Goal: Task Accomplishment & Management: Use online tool/utility

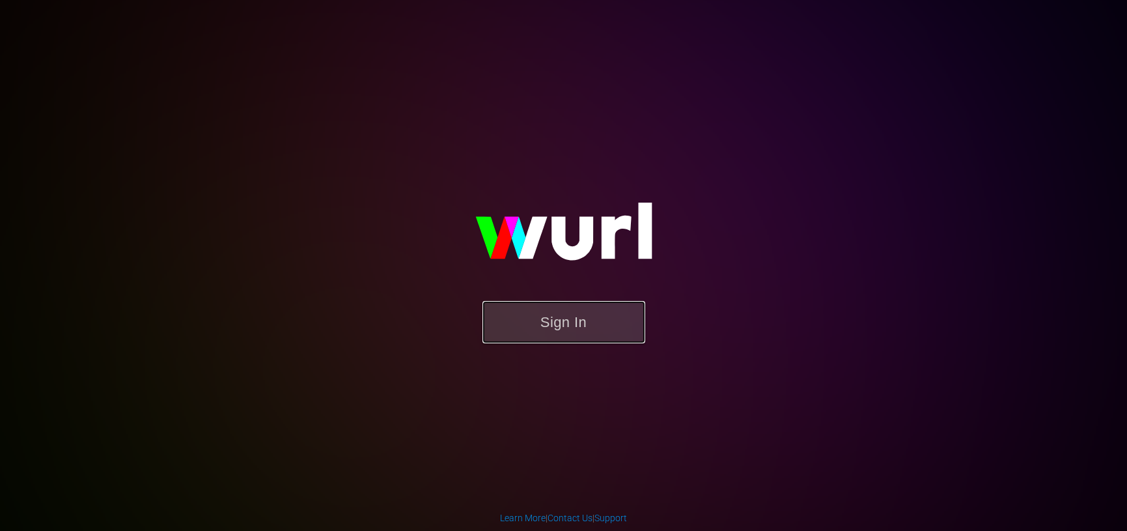
click at [593, 324] on button "Sign In" at bounding box center [564, 322] width 163 height 42
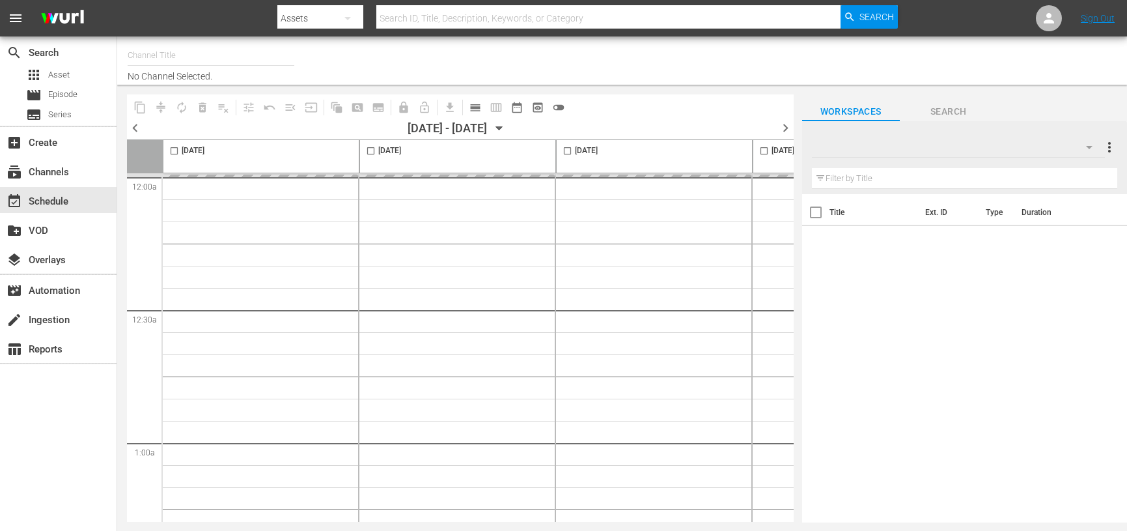
type input "Screambox TV (1845)"
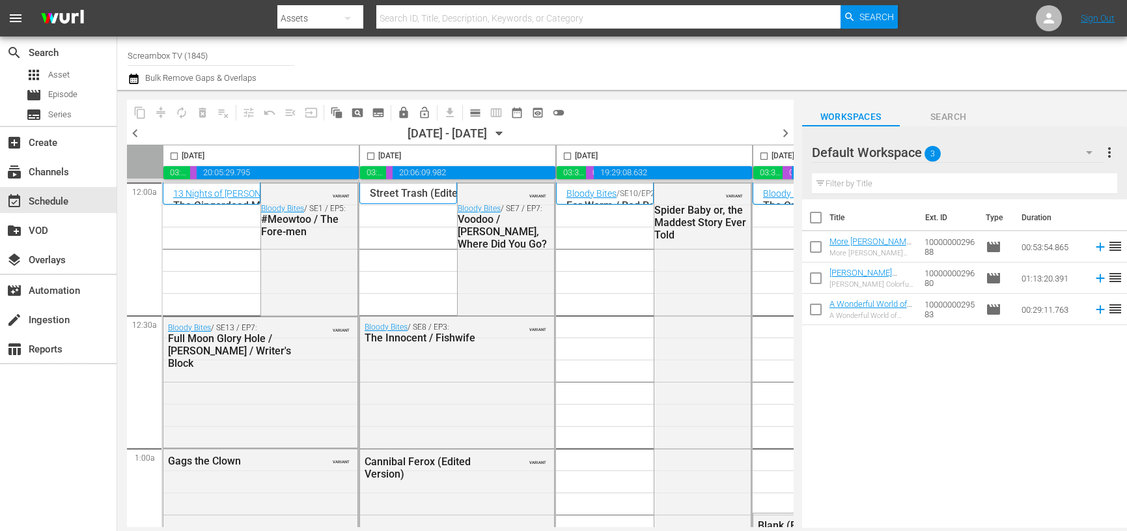
drag, startPoint x: 375, startPoint y: 528, endPoint x: 490, endPoint y: 526, distance: 115.3
click at [490, 526] on body "menu Search By Assets Search ID, Title, Description, Keywords, or Category Sear…" at bounding box center [563, 265] width 1127 height 531
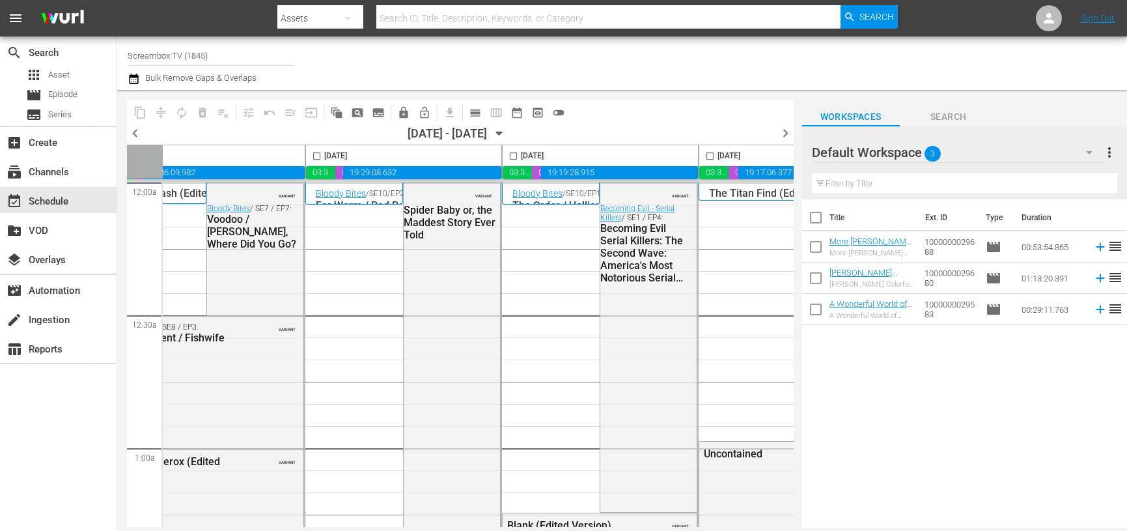
scroll to position [0, 751]
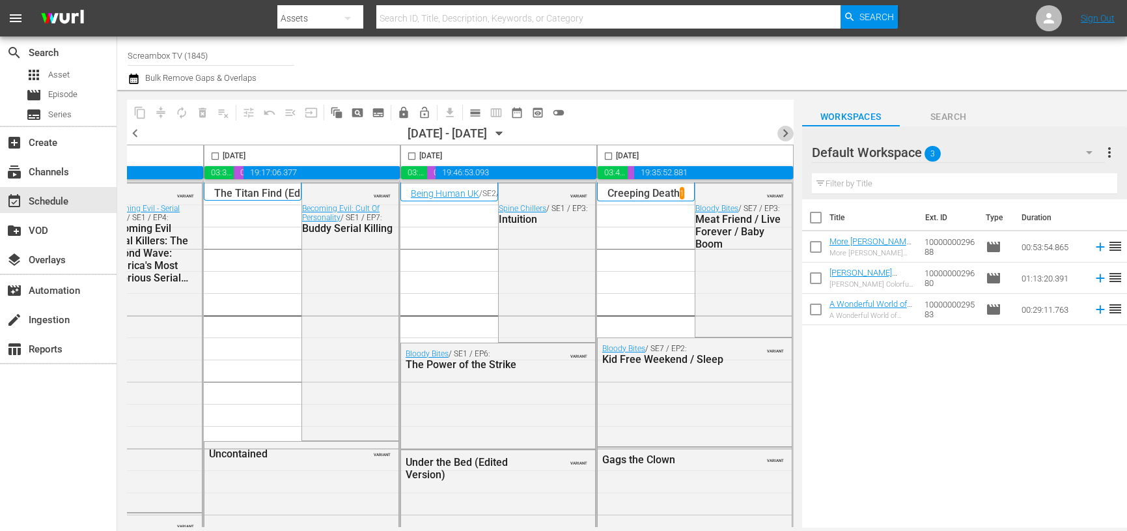
click at [783, 133] on span "chevron_right" at bounding box center [786, 133] width 16 height 16
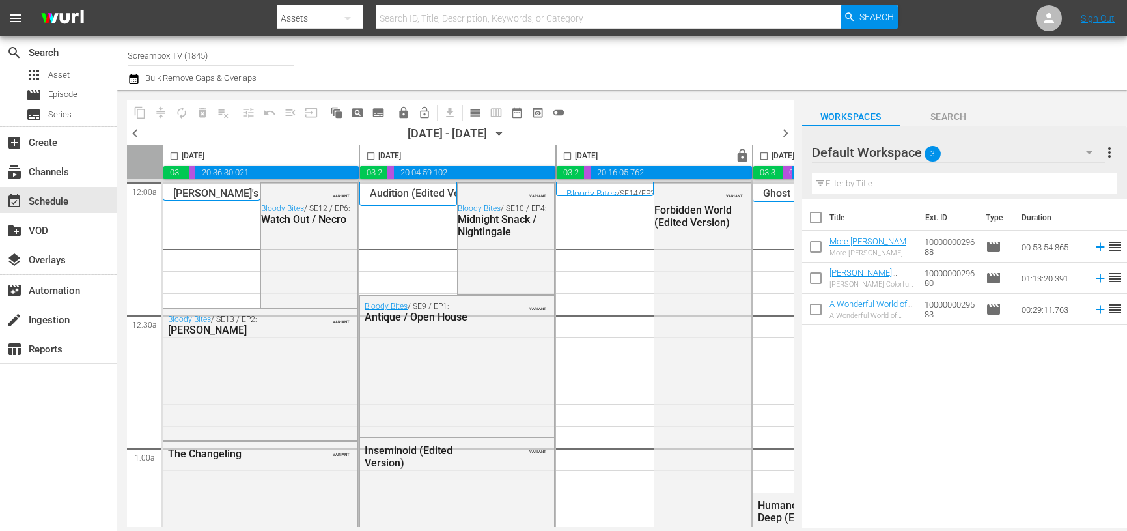
scroll to position [0, 751]
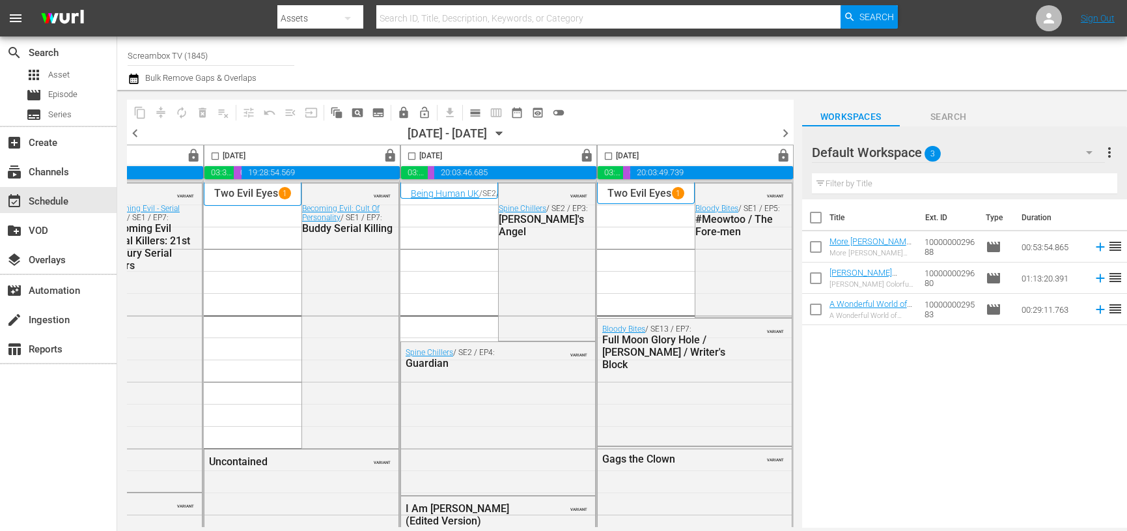
drag, startPoint x: 786, startPoint y: 137, endPoint x: 662, endPoint y: 525, distance: 407.6
click at [786, 137] on span "chevron_right" at bounding box center [786, 133] width 16 height 16
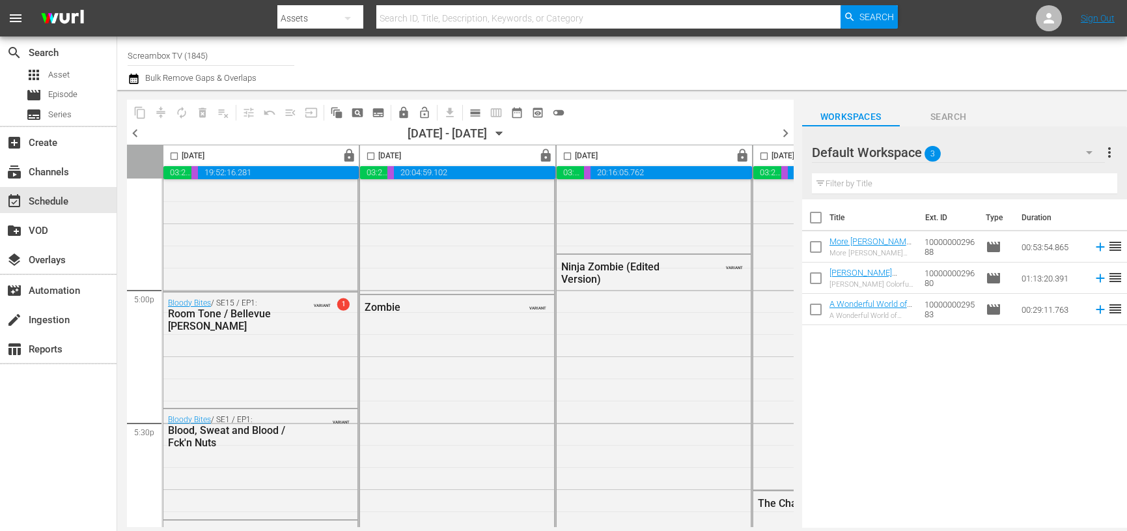
scroll to position [4420, 0]
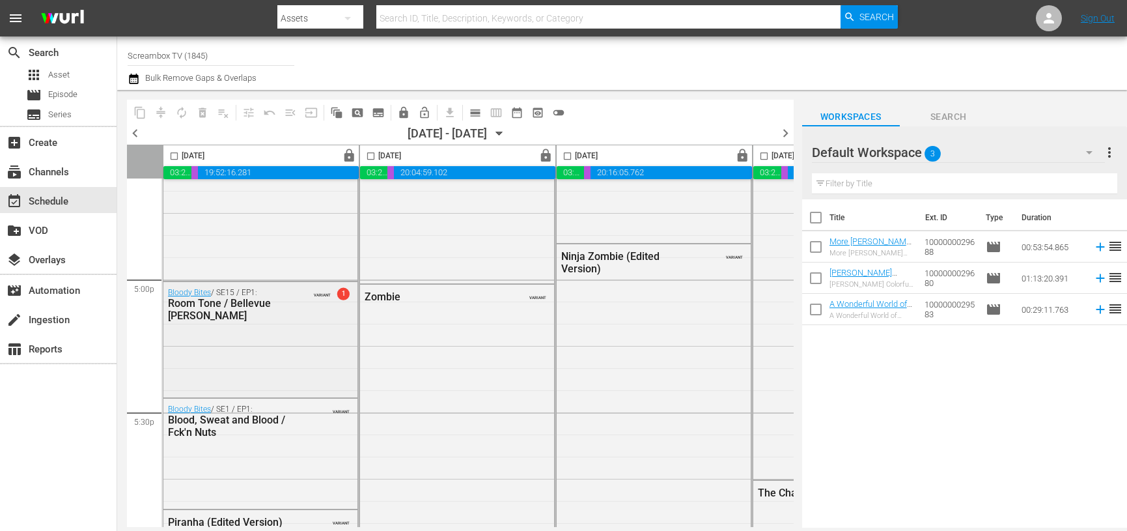
click at [342, 292] on span "1" at bounding box center [343, 293] width 12 height 12
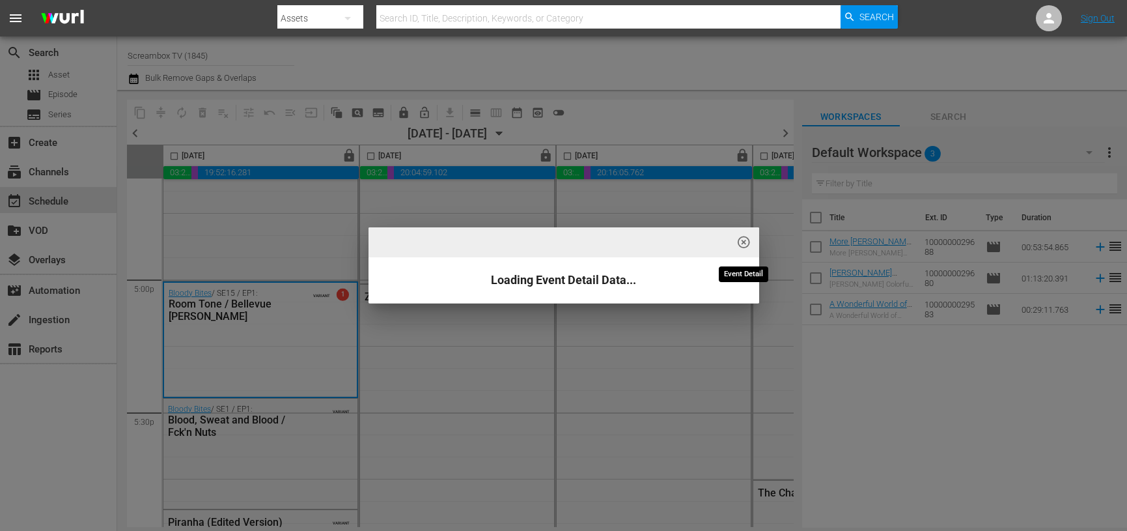
click at [747, 244] on span "highlight_off_icon" at bounding box center [744, 242] width 15 height 15
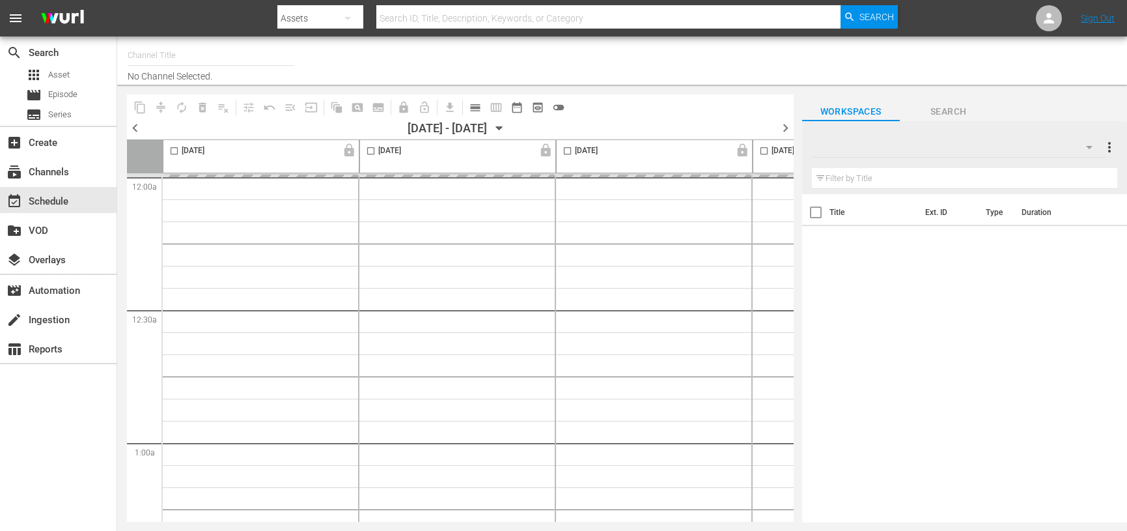
type input "Screambox TV (1845)"
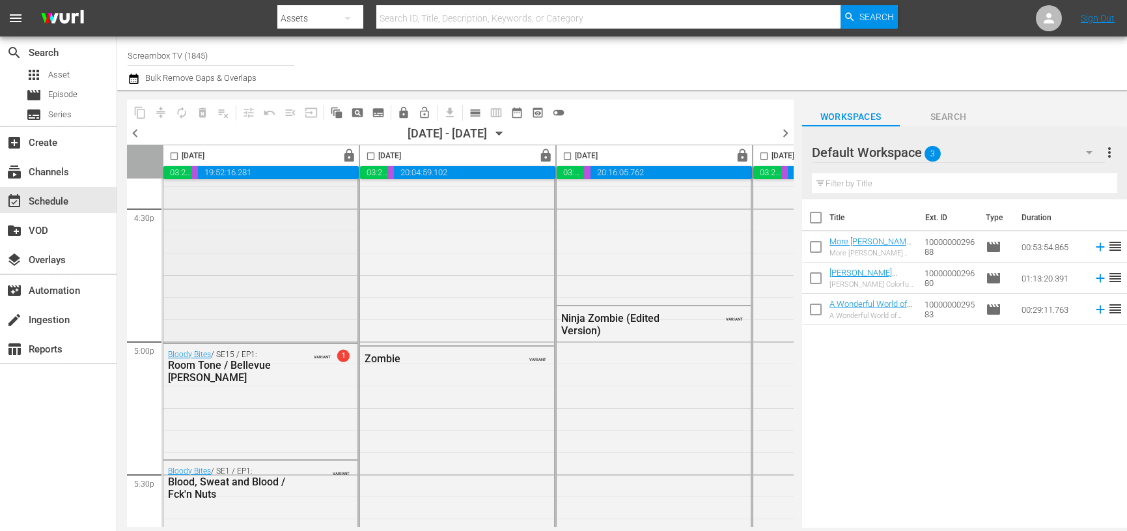
scroll to position [4364, 0]
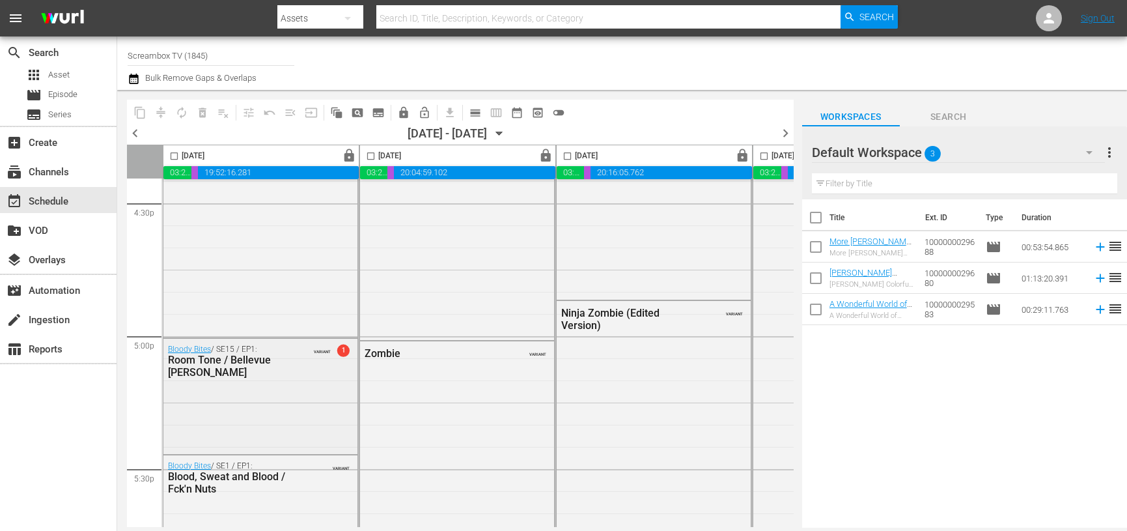
click at [326, 386] on div "Bloody Bites / SE15 / EP1: Room Tone / Bellevue Bob VARIANT 1" at bounding box center [260, 395] width 194 height 113
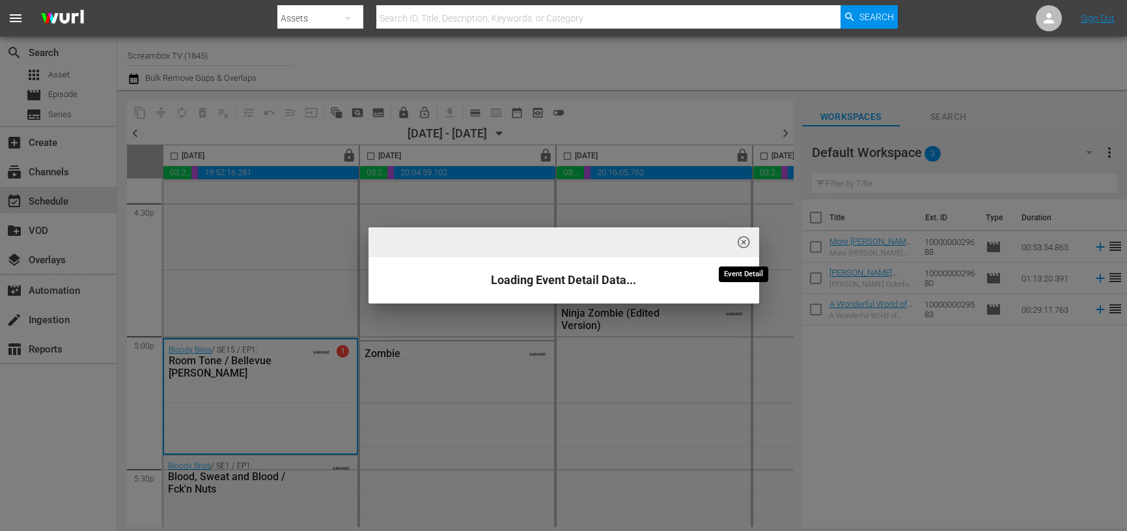
click at [749, 242] on span "highlight_off_icon" at bounding box center [744, 242] width 15 height 15
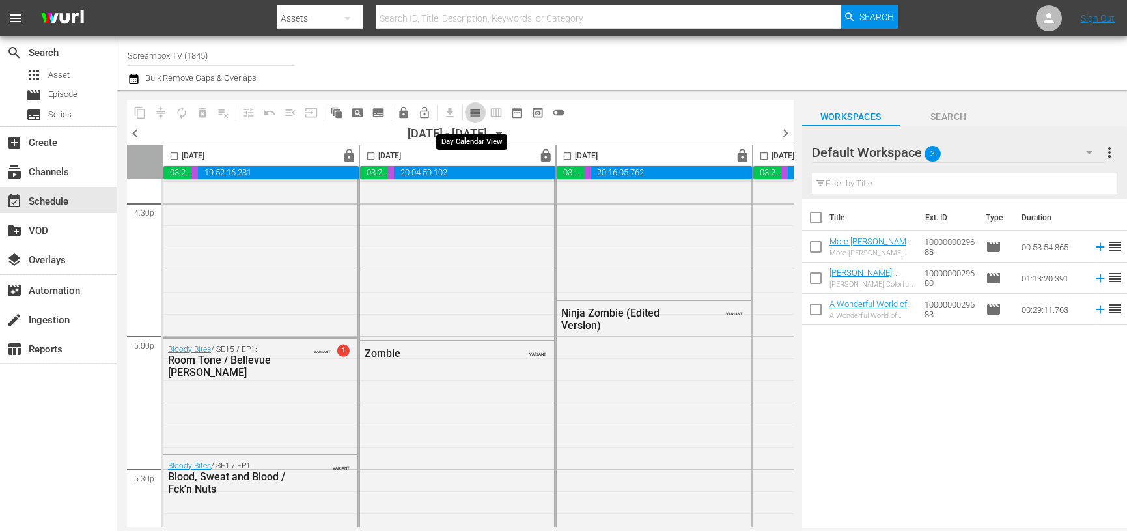
click at [473, 114] on span "calendar_view_day_outlined" at bounding box center [475, 112] width 13 height 13
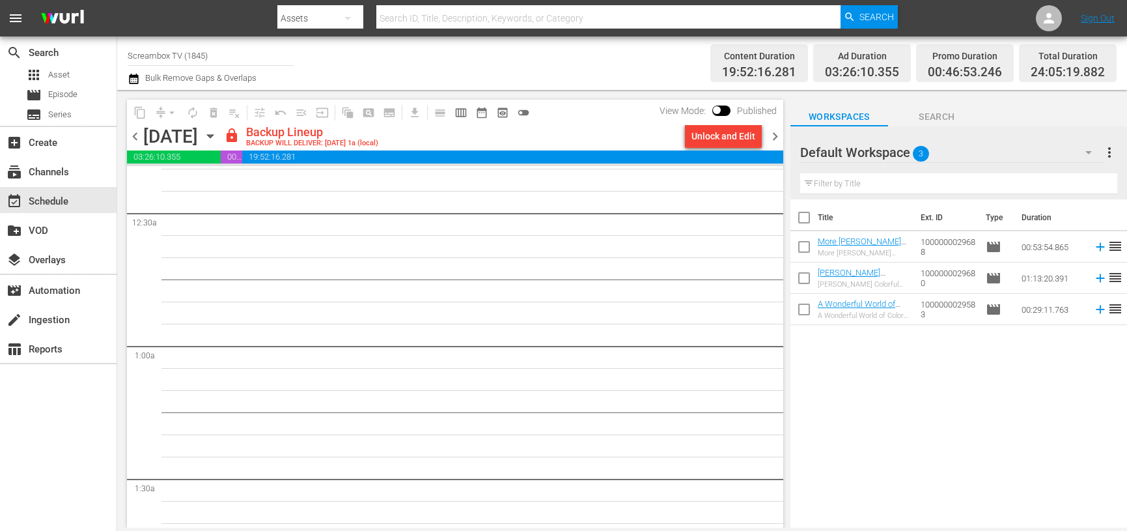
scroll to position [0, 0]
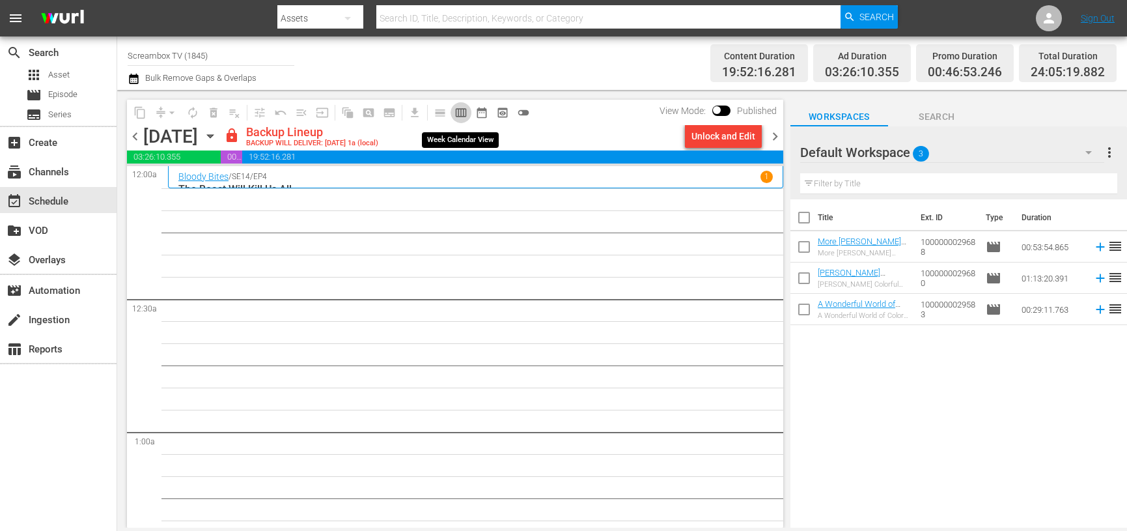
click at [464, 113] on span "calendar_view_week_outlined" at bounding box center [461, 112] width 13 height 13
